Goal: Task Accomplishment & Management: Use online tool/utility

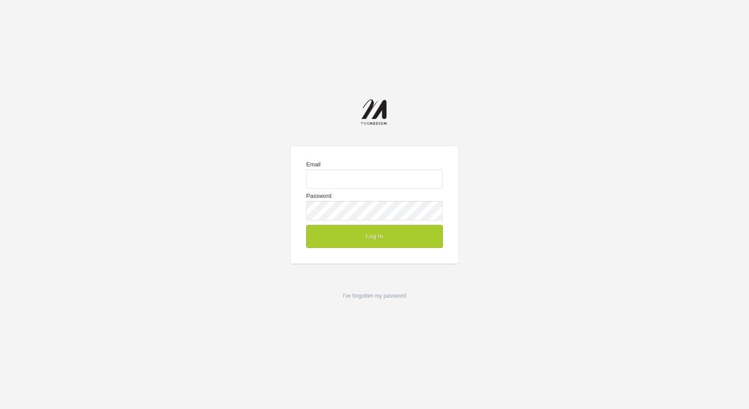
type input "josh@the-medium.net"
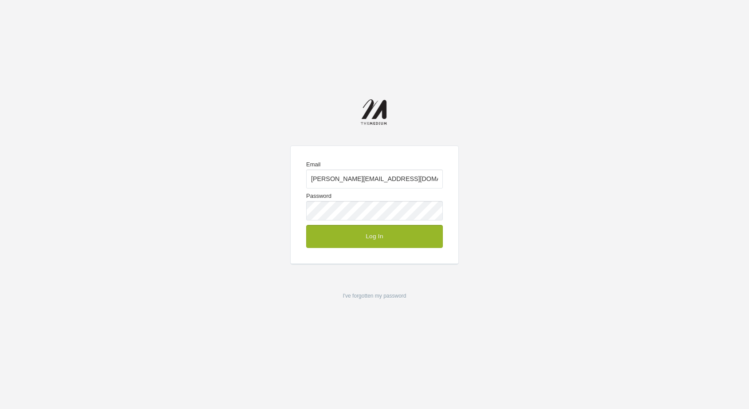
click at [385, 237] on button "Log In" at bounding box center [374, 236] width 137 height 23
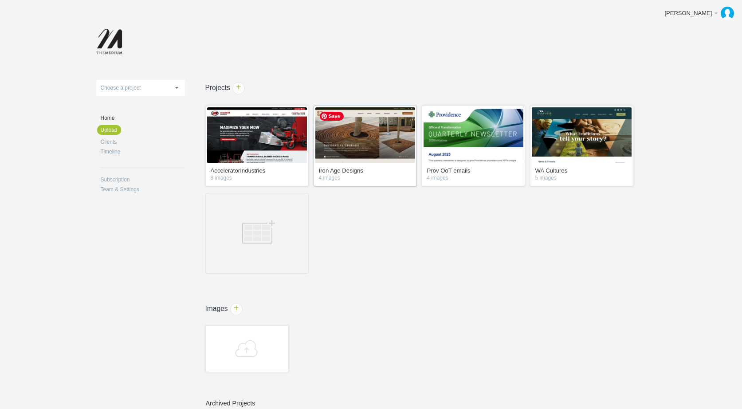
click at [368, 153] on img at bounding box center [365, 135] width 100 height 56
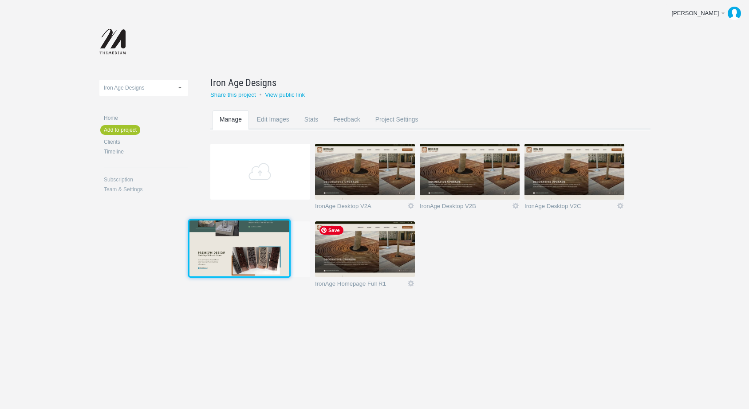
drag, startPoint x: 380, startPoint y: 240, endPoint x: 253, endPoint y: 238, distance: 127.3
click at [253, 238] on img at bounding box center [239, 248] width 100 height 56
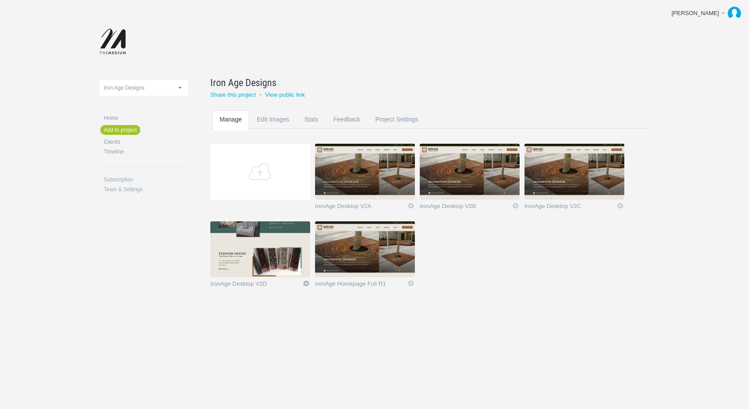
click at [306, 282] on link "Edit" at bounding box center [306, 283] width 8 height 8
click at [297, 250] on link "Edit / Replace" at bounding box center [289, 247] width 54 height 10
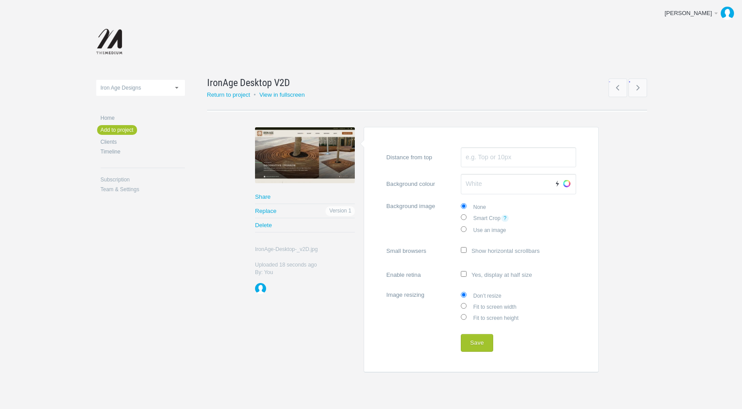
click at [463, 303] on input "Fit to screen width" at bounding box center [464, 306] width 6 height 6
radio input "true"
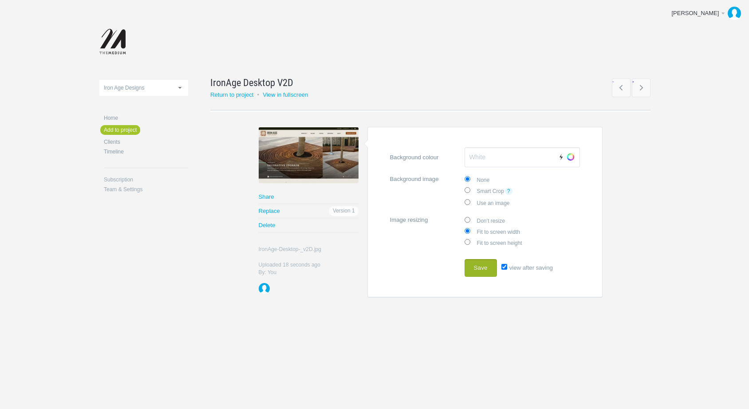
click at [484, 266] on button "Save" at bounding box center [480, 268] width 32 height 18
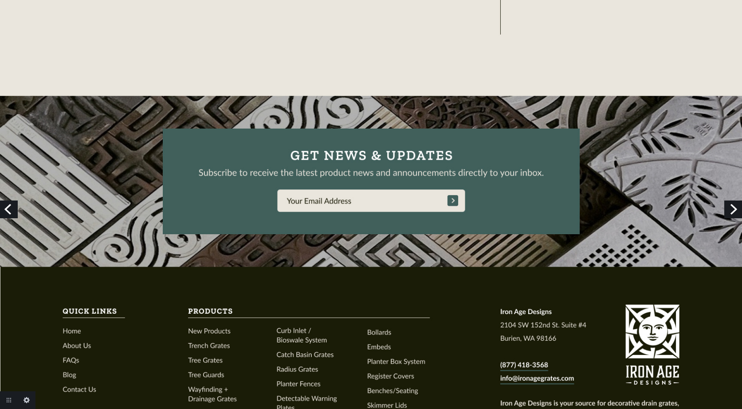
scroll to position [2352, 0]
